Goal: Information Seeking & Learning: Learn about a topic

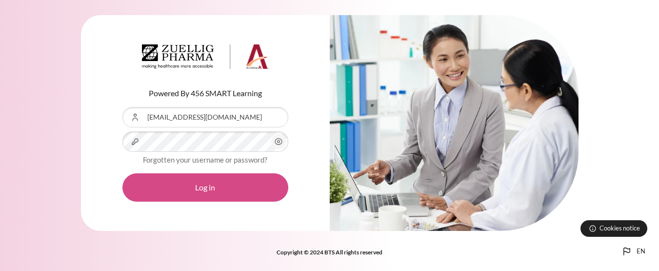
click at [229, 189] on button "Log in" at bounding box center [205, 187] width 166 height 28
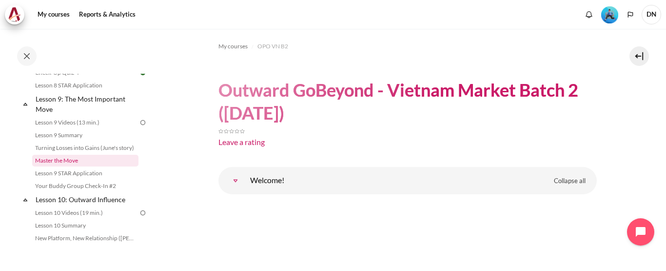
scroll to position [758, 0]
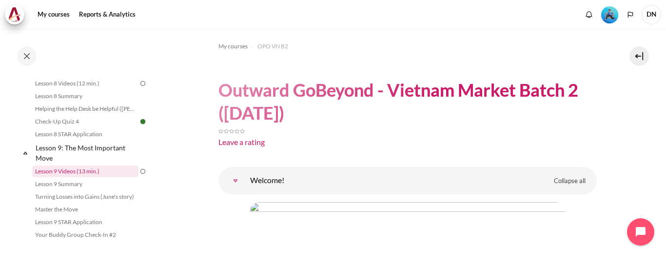
click at [89, 177] on link "Lesson 9 Videos (13 min.)" at bounding box center [85, 171] width 106 height 12
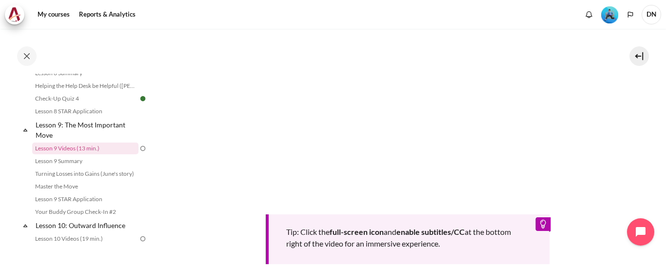
scroll to position [341, 0]
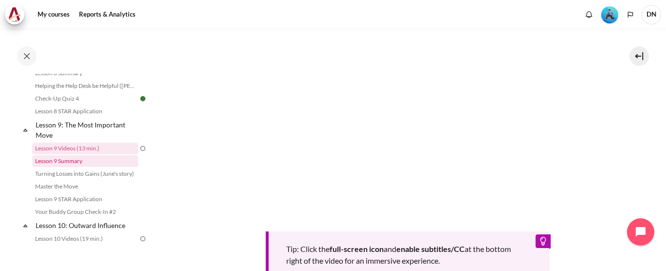
click at [77, 167] on link "Lesson 9 Summary" at bounding box center [85, 161] width 106 height 12
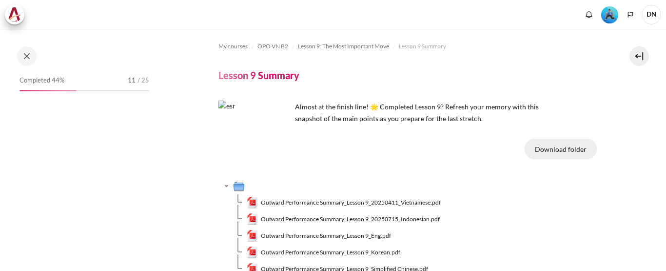
click at [542, 152] on button "Download folder" at bounding box center [560, 148] width 72 height 20
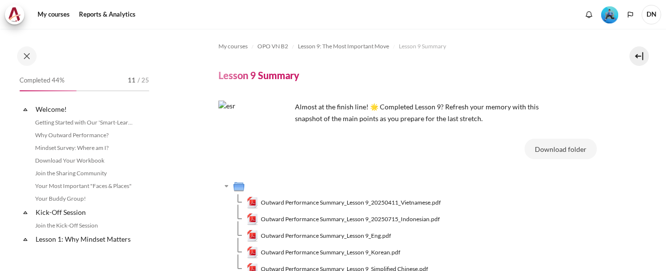
scroll to position [794, 0]
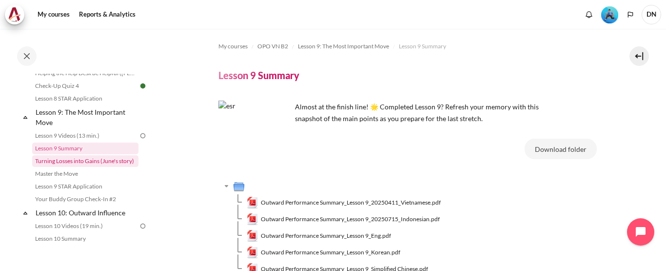
click at [82, 167] on link "Turning Losses into Gains (June's story)" at bounding box center [85, 161] width 106 height 12
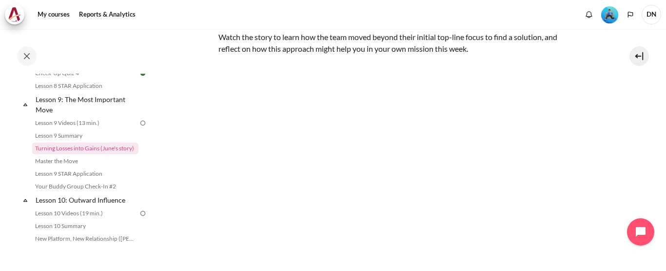
scroll to position [257, 0]
